Goal: Information Seeking & Learning: Find specific fact

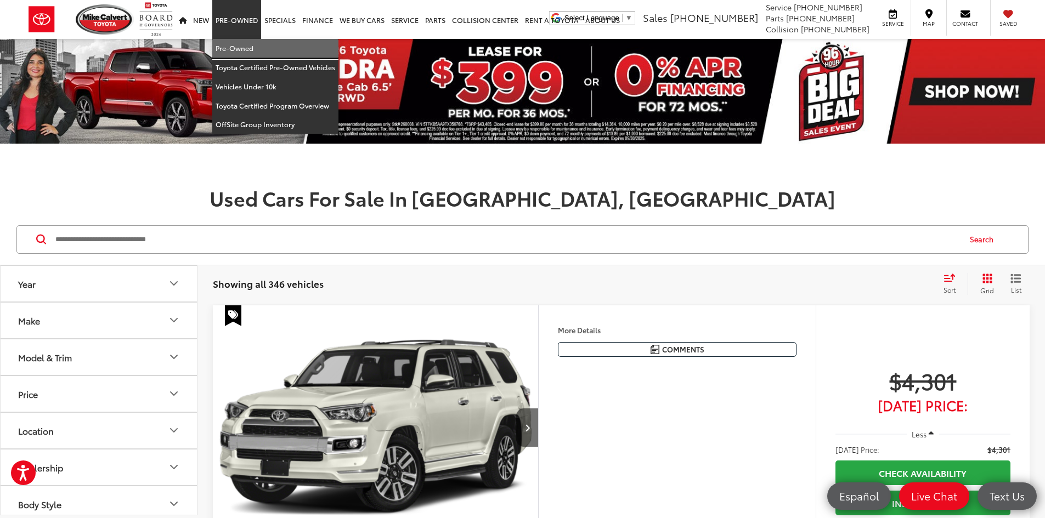
drag, startPoint x: 260, startPoint y: 57, endPoint x: 240, endPoint y: 66, distance: 21.6
click at [260, 57] on link "Pre-Owned" at bounding box center [275, 48] width 126 height 19
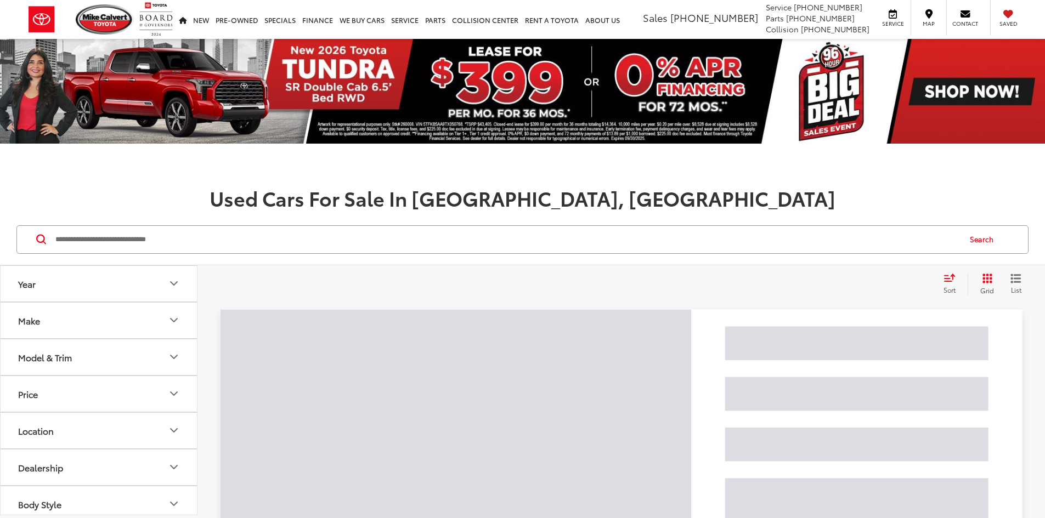
click at [155, 240] on input "Search by Make, Model, or Keyword" at bounding box center [506, 239] width 905 height 26
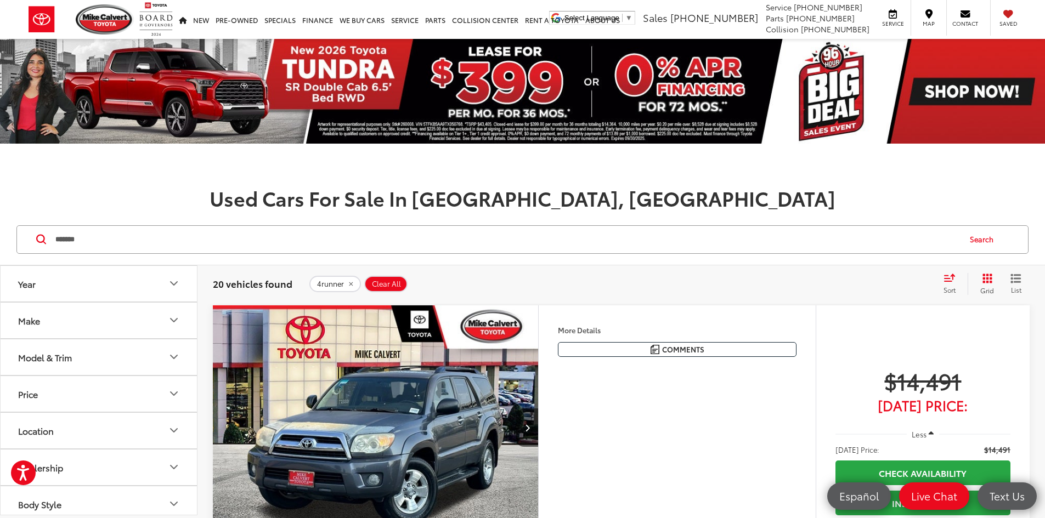
click at [52, 242] on div at bounding box center [45, 239] width 18 height 10
click at [54, 239] on input "*******" at bounding box center [506, 239] width 905 height 26
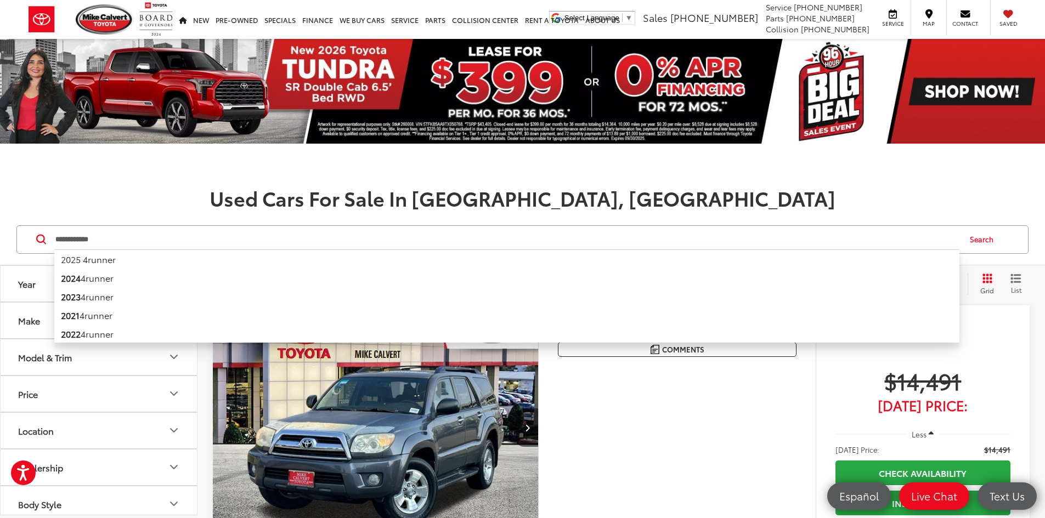
type input "**********"
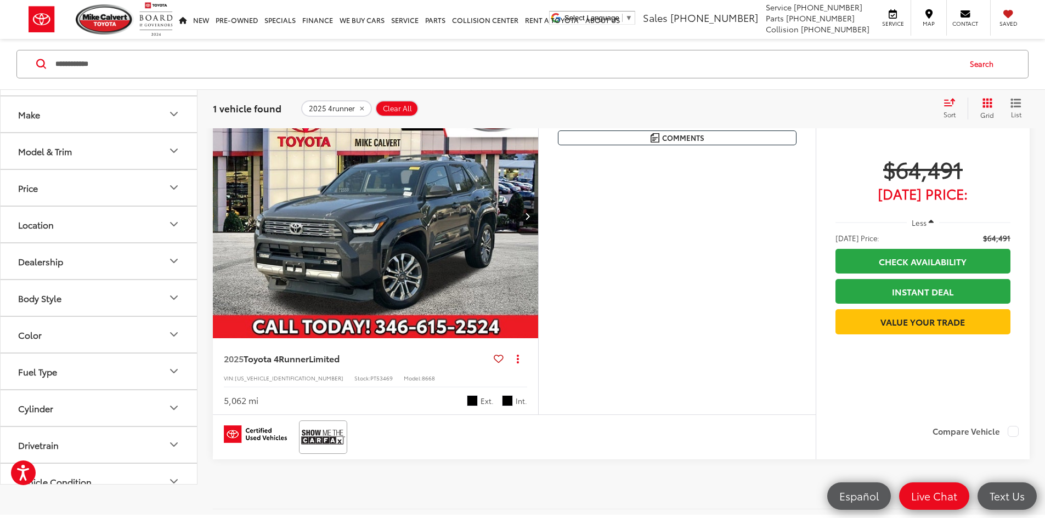
scroll to position [110, 0]
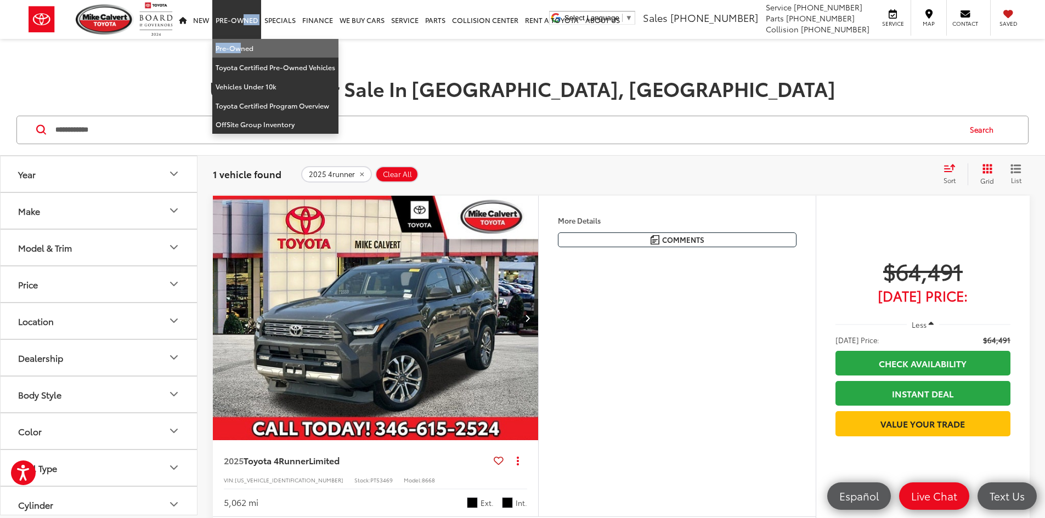
click at [237, 39] on li "Pre-Owned Pre-Owned Toyota Certified Pre-Owned Vehicles Vehicles Under 10k Toyo…" at bounding box center [236, 19] width 49 height 39
click at [239, 47] on link "Pre-Owned" at bounding box center [275, 48] width 126 height 19
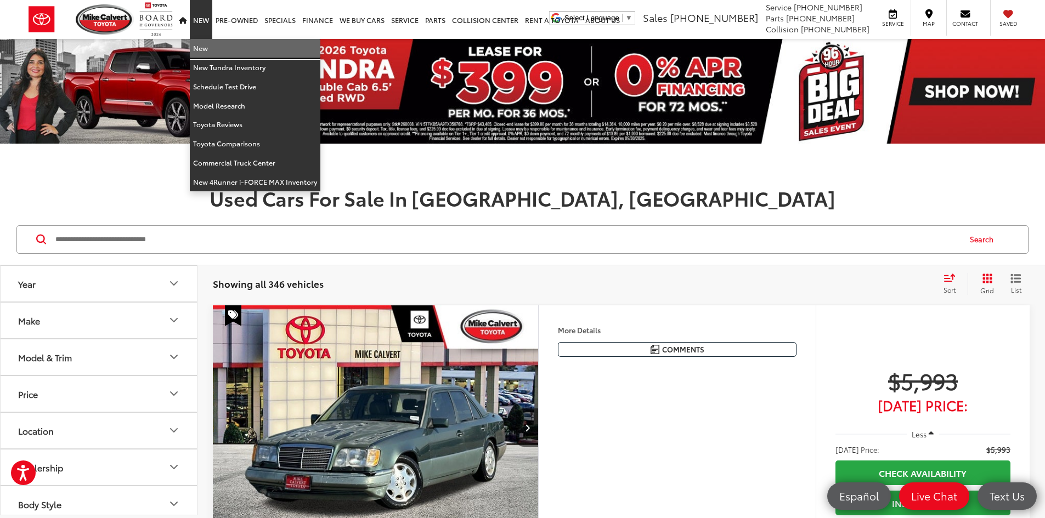
drag, startPoint x: 196, startPoint y: 46, endPoint x: 196, endPoint y: 53, distance: 7.2
click at [196, 46] on link "New" at bounding box center [255, 48] width 131 height 19
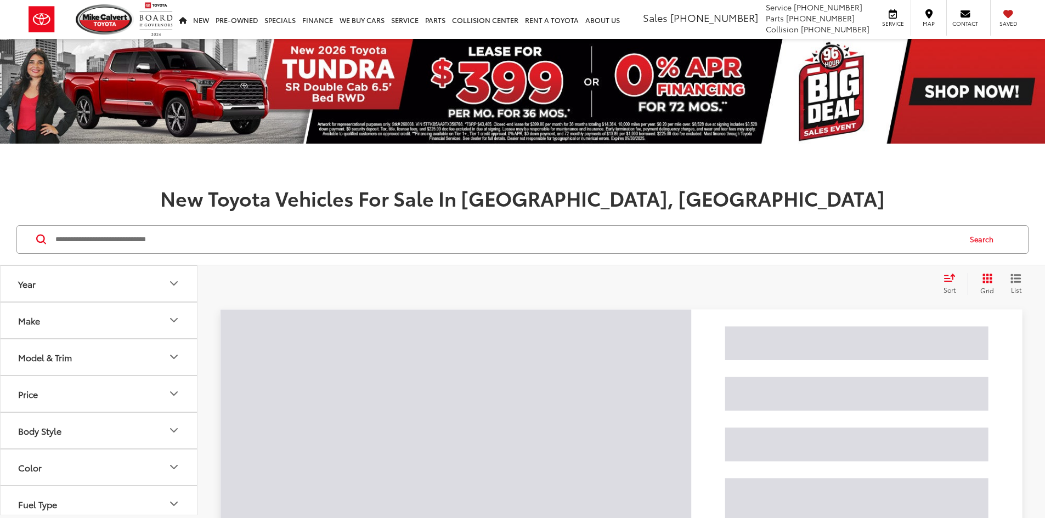
click at [171, 239] on input "Search by Make, Model, or Keyword" at bounding box center [506, 239] width 905 height 26
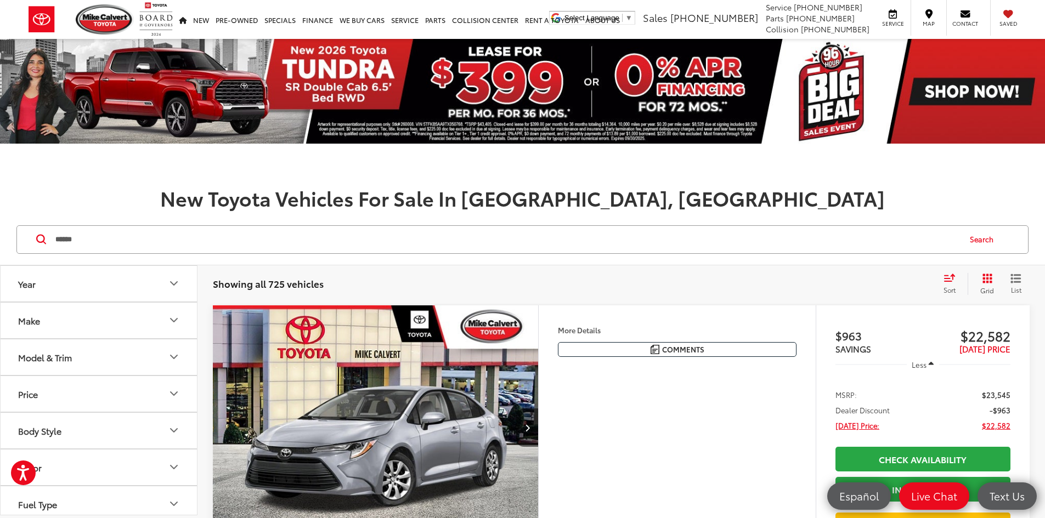
type input "******"
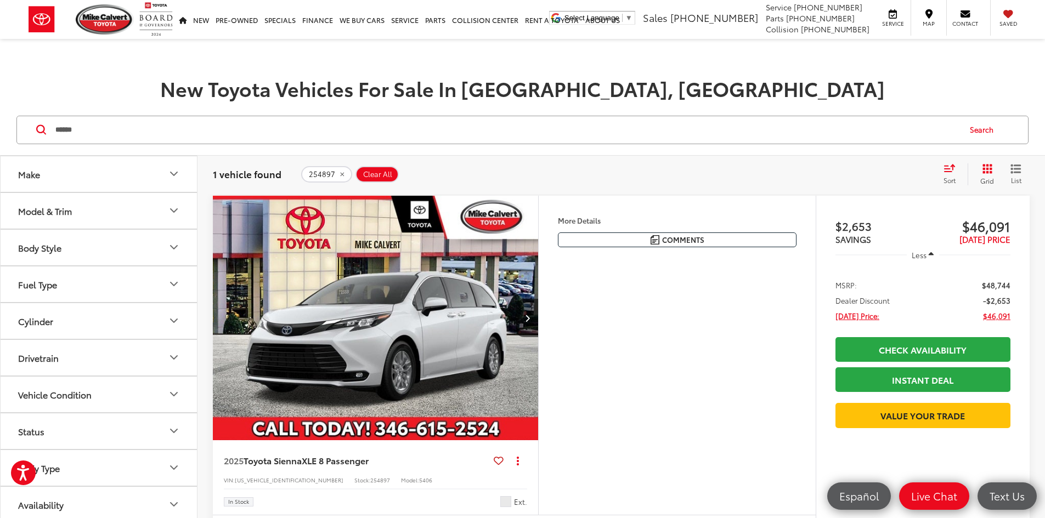
scroll to position [329, 0]
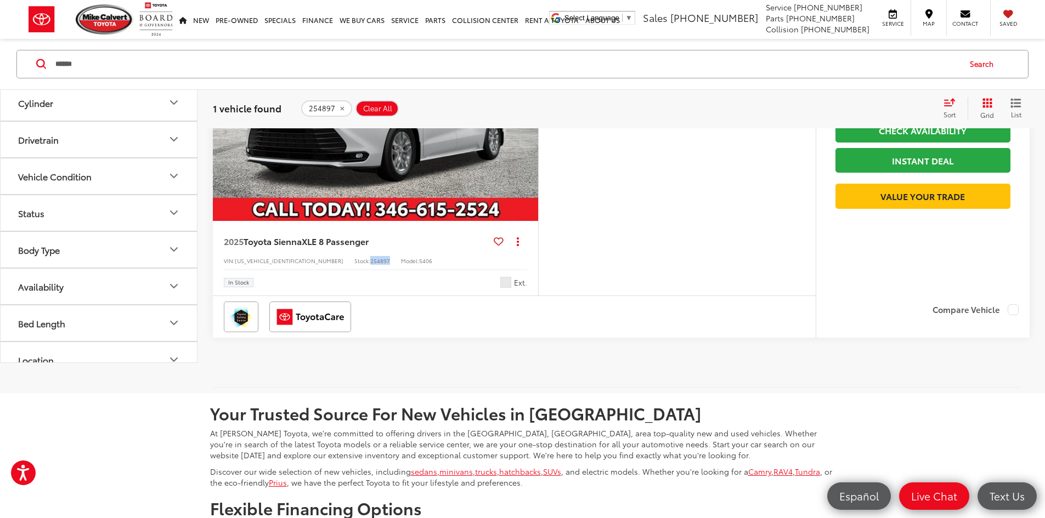
drag, startPoint x: 336, startPoint y: 330, endPoint x: 319, endPoint y: 329, distance: 17.6
click at [370, 265] on span "254897" at bounding box center [380, 261] width 20 height 8
click at [253, 265] on span "5TDYRKEC1SS281314" at bounding box center [289, 261] width 109 height 8
copy span "5TDYRKEC1SS281314"
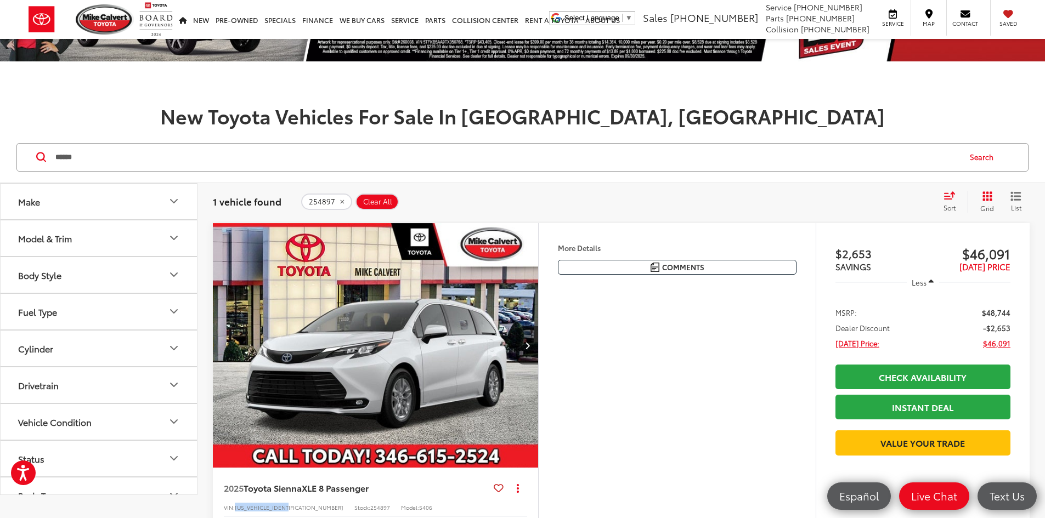
scroll to position [110, 0]
